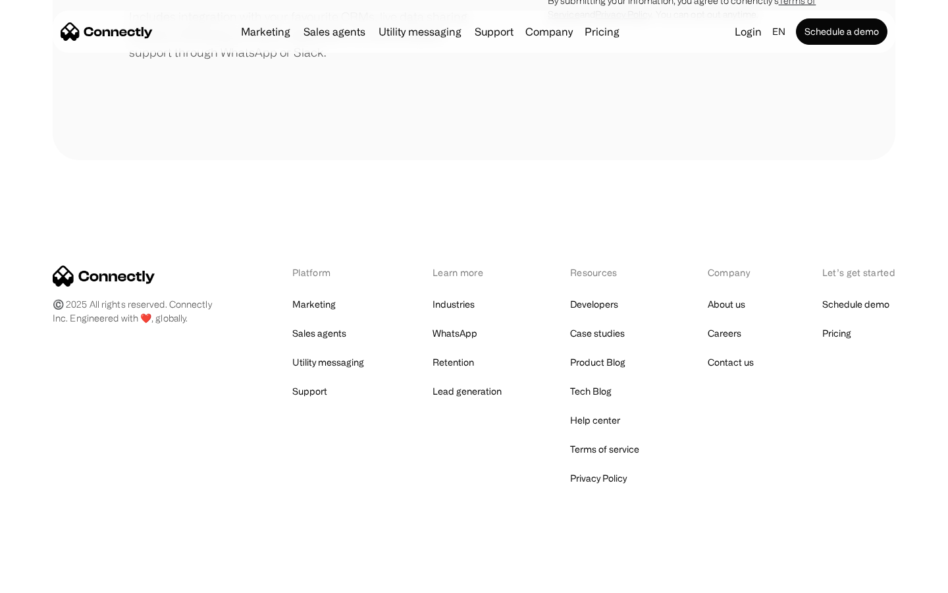
scroll to position [612, 0]
